Goal: Transaction & Acquisition: Purchase product/service

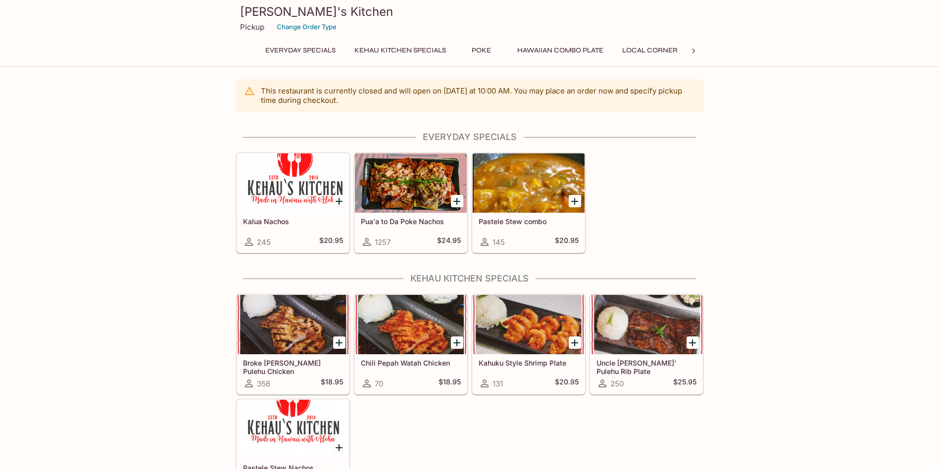
click at [415, 218] on h5 "Pua'a to Da Poke Nachos" at bounding box center [411, 221] width 100 height 8
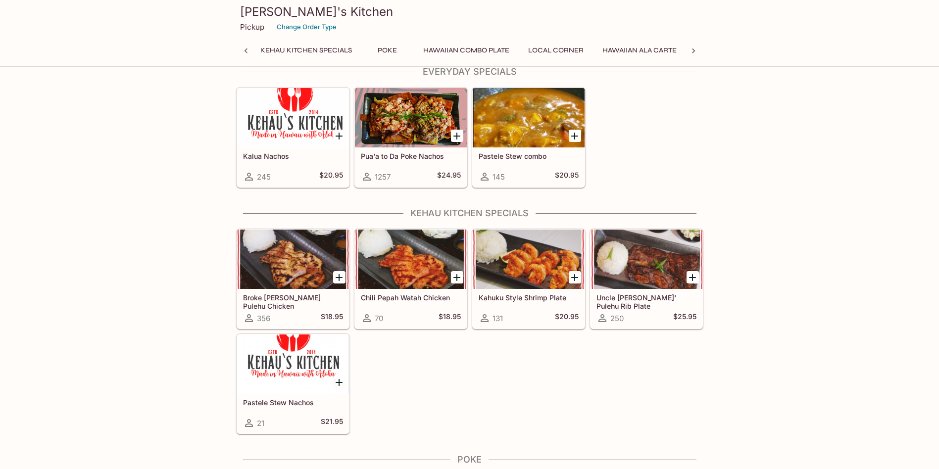
scroll to position [0, 4]
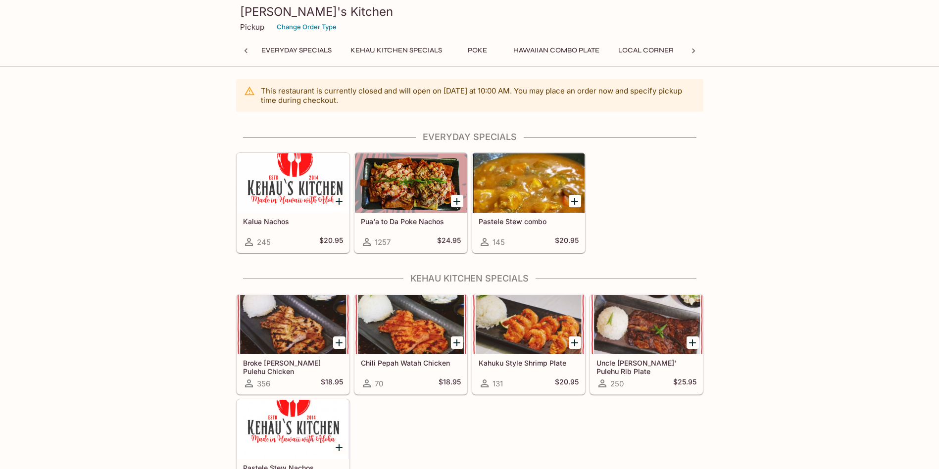
click at [391, 222] on h5 "Pua'a to Da Poke Nachos" at bounding box center [411, 221] width 100 height 8
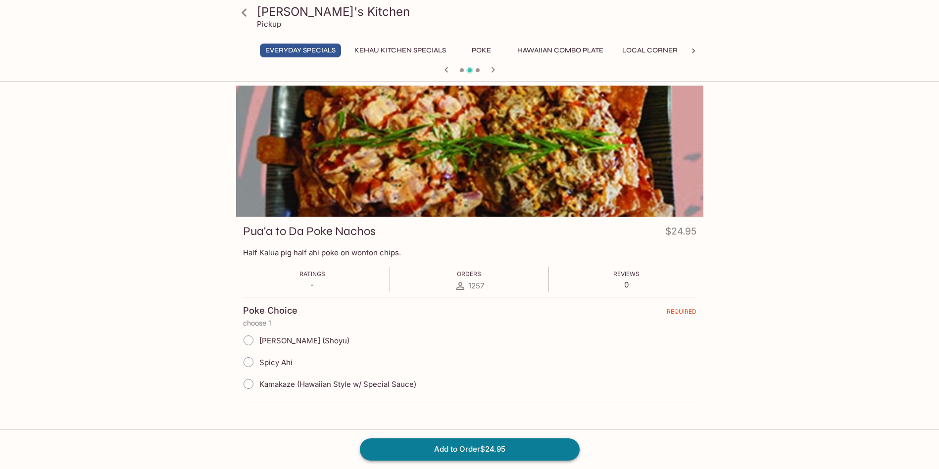
click at [534, 446] on button "Add to Order $24.95" at bounding box center [470, 449] width 220 height 22
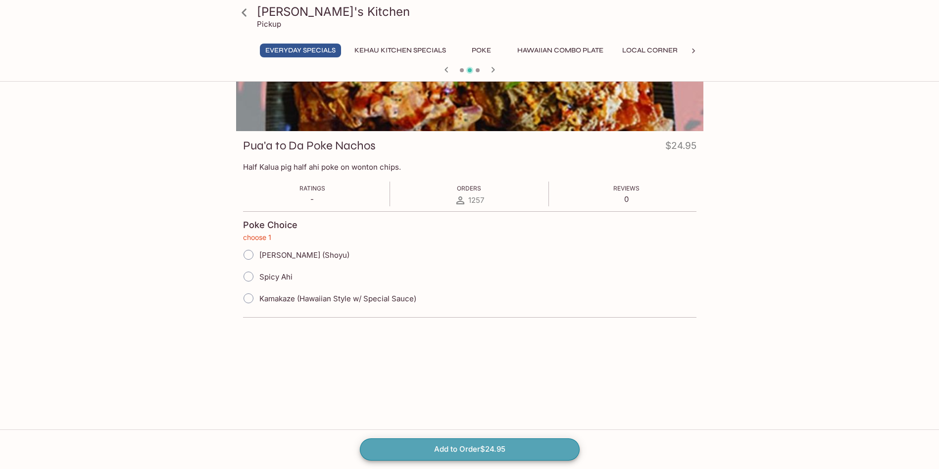
click at [483, 447] on button "Add to Order $24.95" at bounding box center [470, 449] width 220 height 22
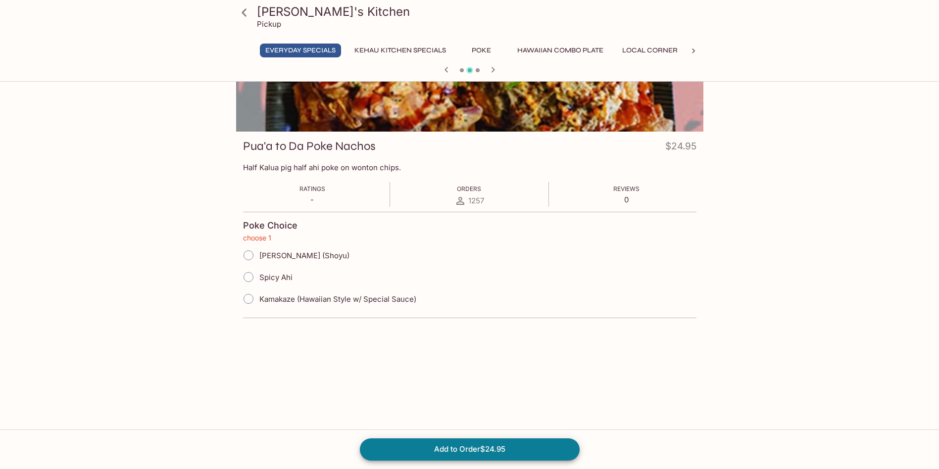
scroll to position [0, 0]
